Goal: Find specific page/section: Find specific page/section

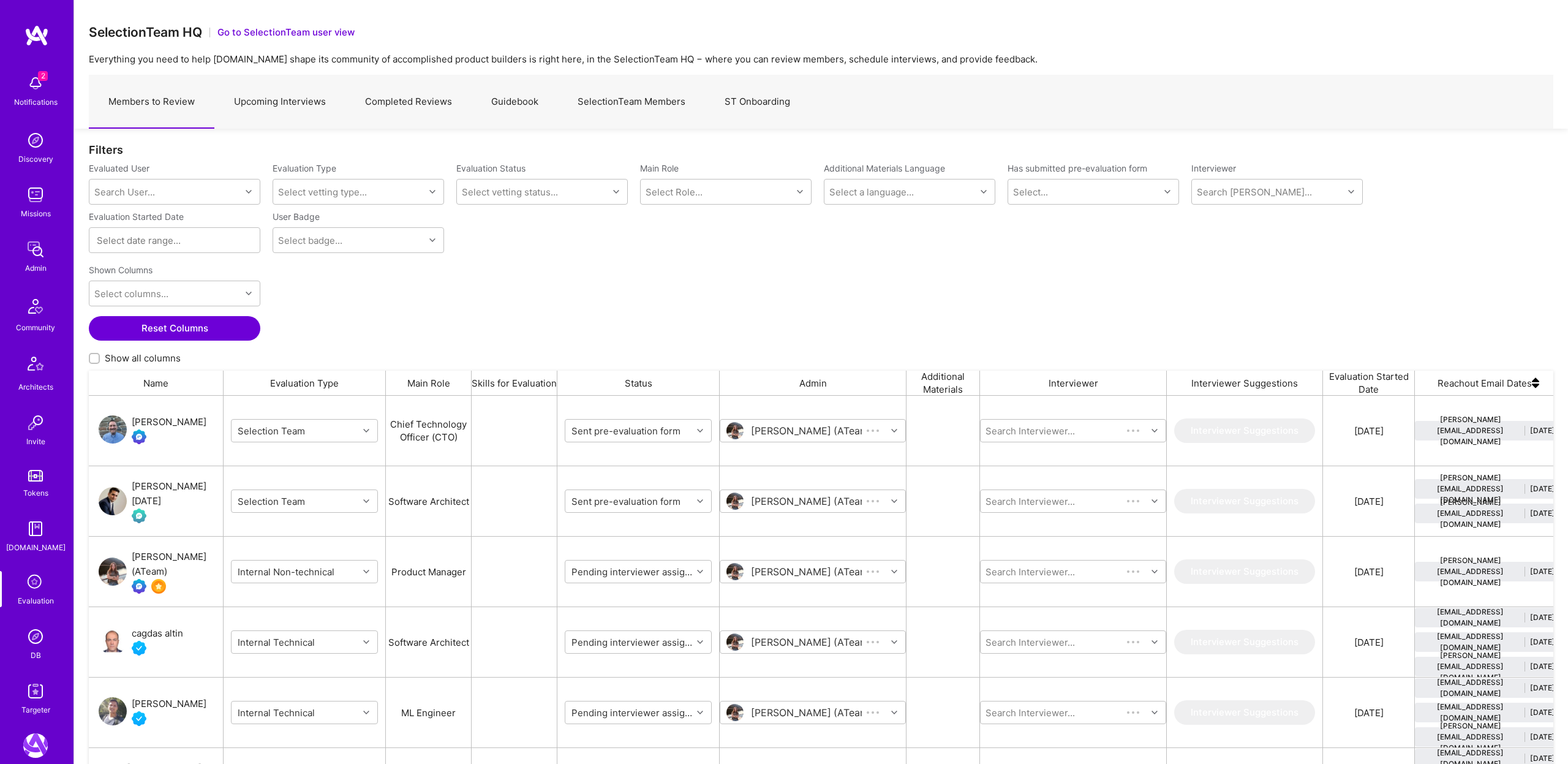
scroll to position [635, 1465]
click at [272, 99] on link "Upcoming Interviews" at bounding box center [280, 102] width 131 height 54
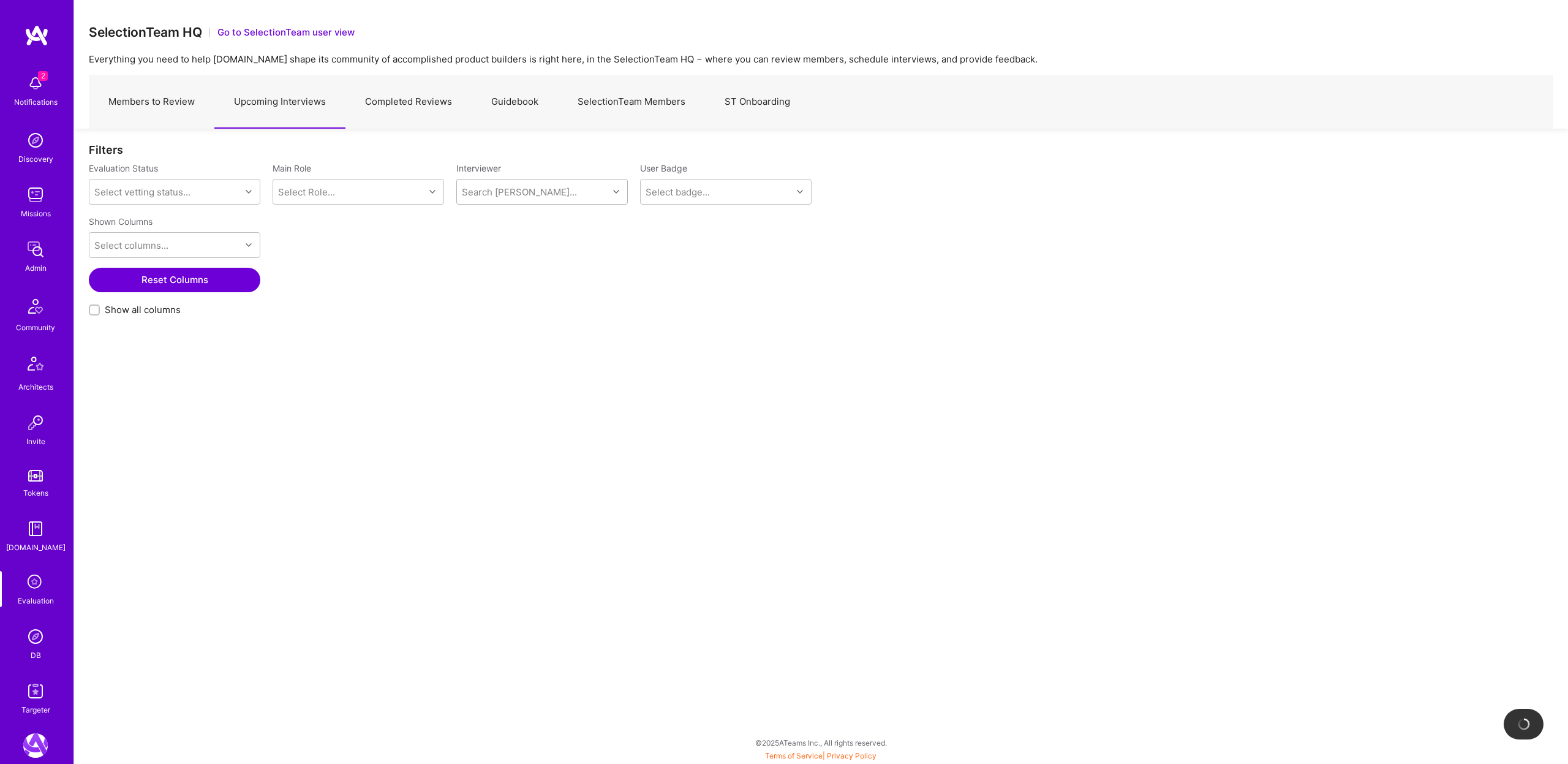
click at [490, 190] on div "Search [PERSON_NAME]..." at bounding box center [520, 192] width 115 height 13
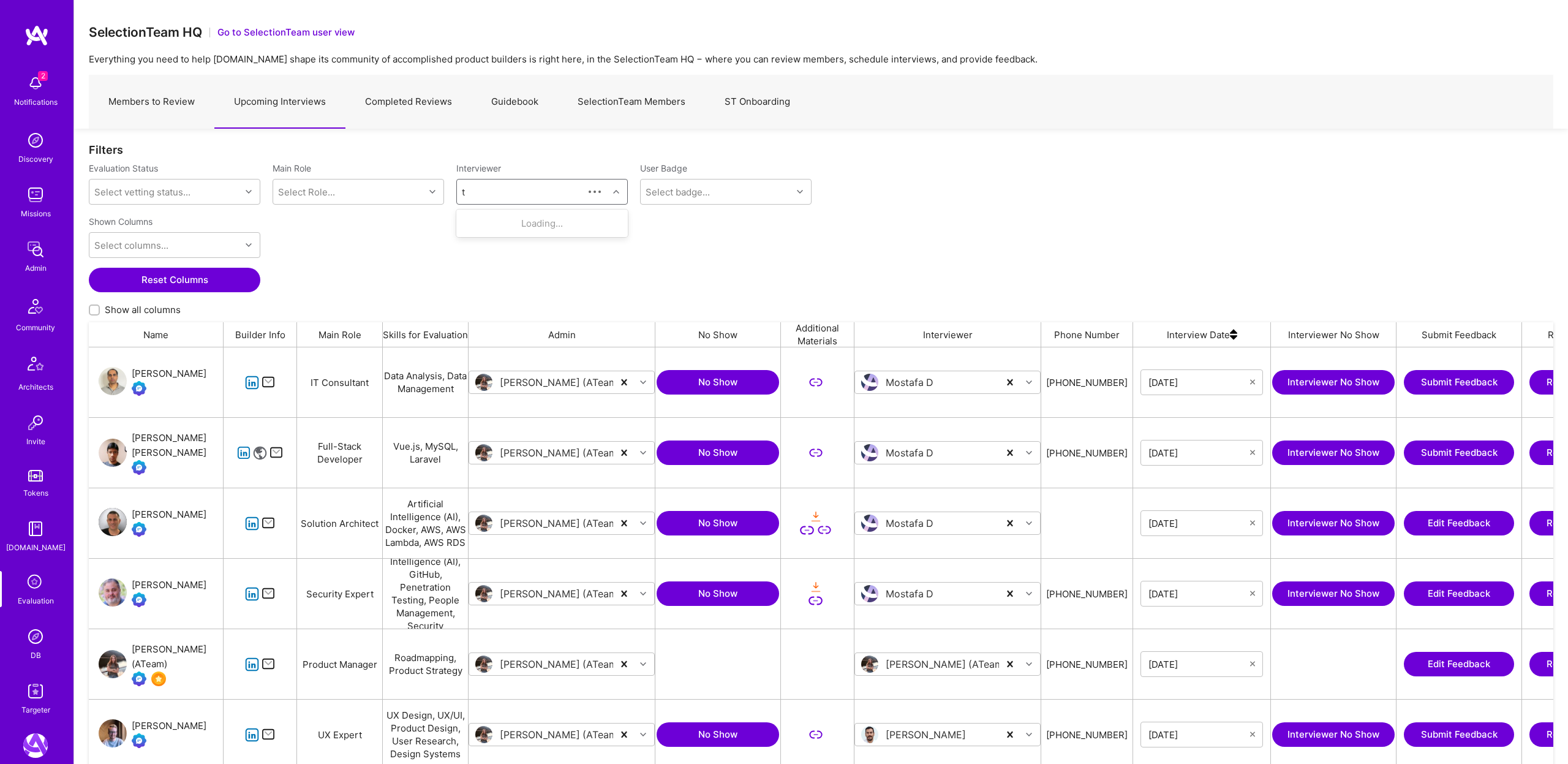
scroll to position [635, 1465]
type input "tom"
click at [508, 295] on div "Tom Parandyk" at bounding box center [536, 293] width 80 height 13
